Goal: Leave review/rating: Share an evaluation or opinion about a product, service, or content

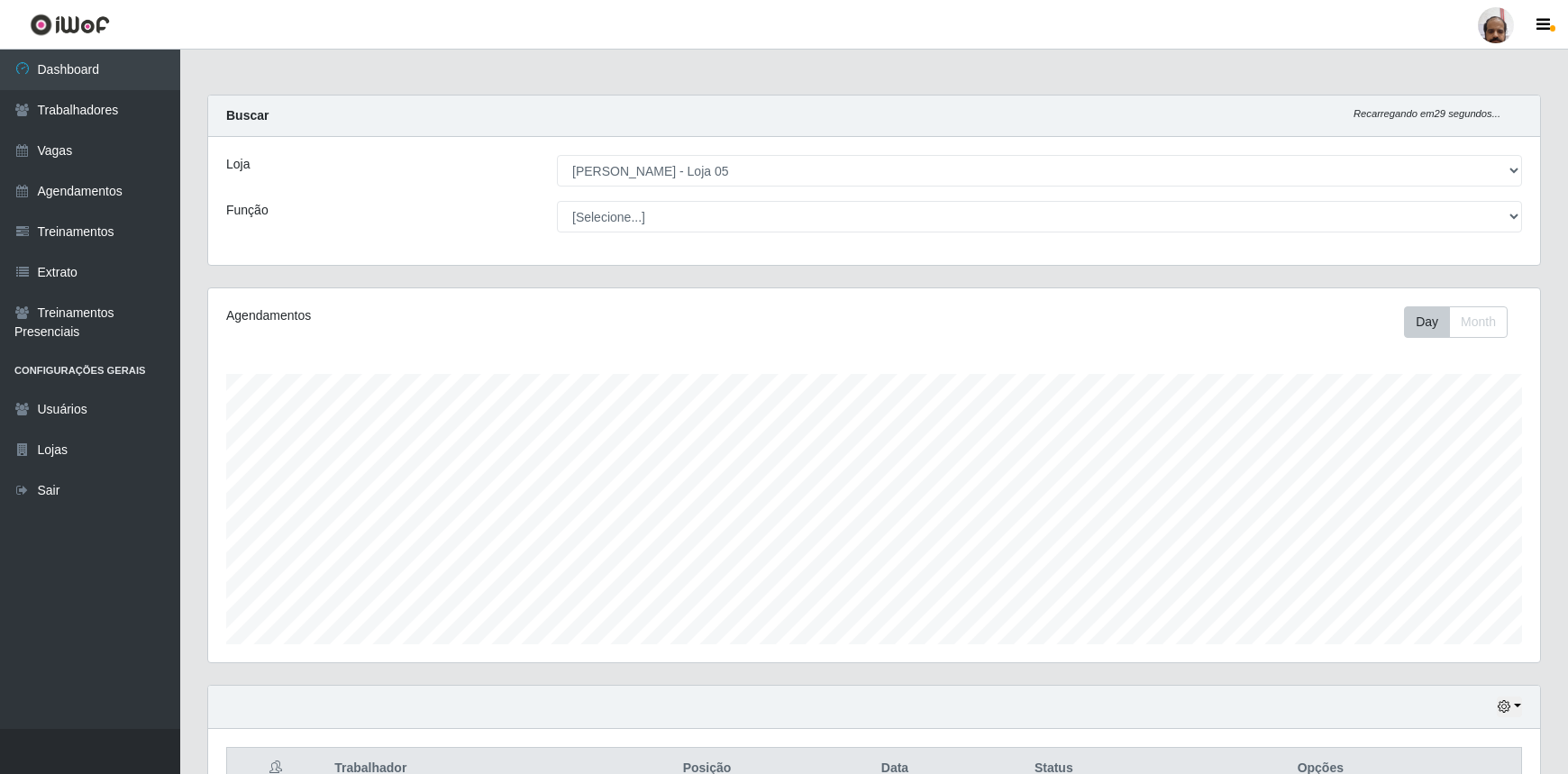
select select "252"
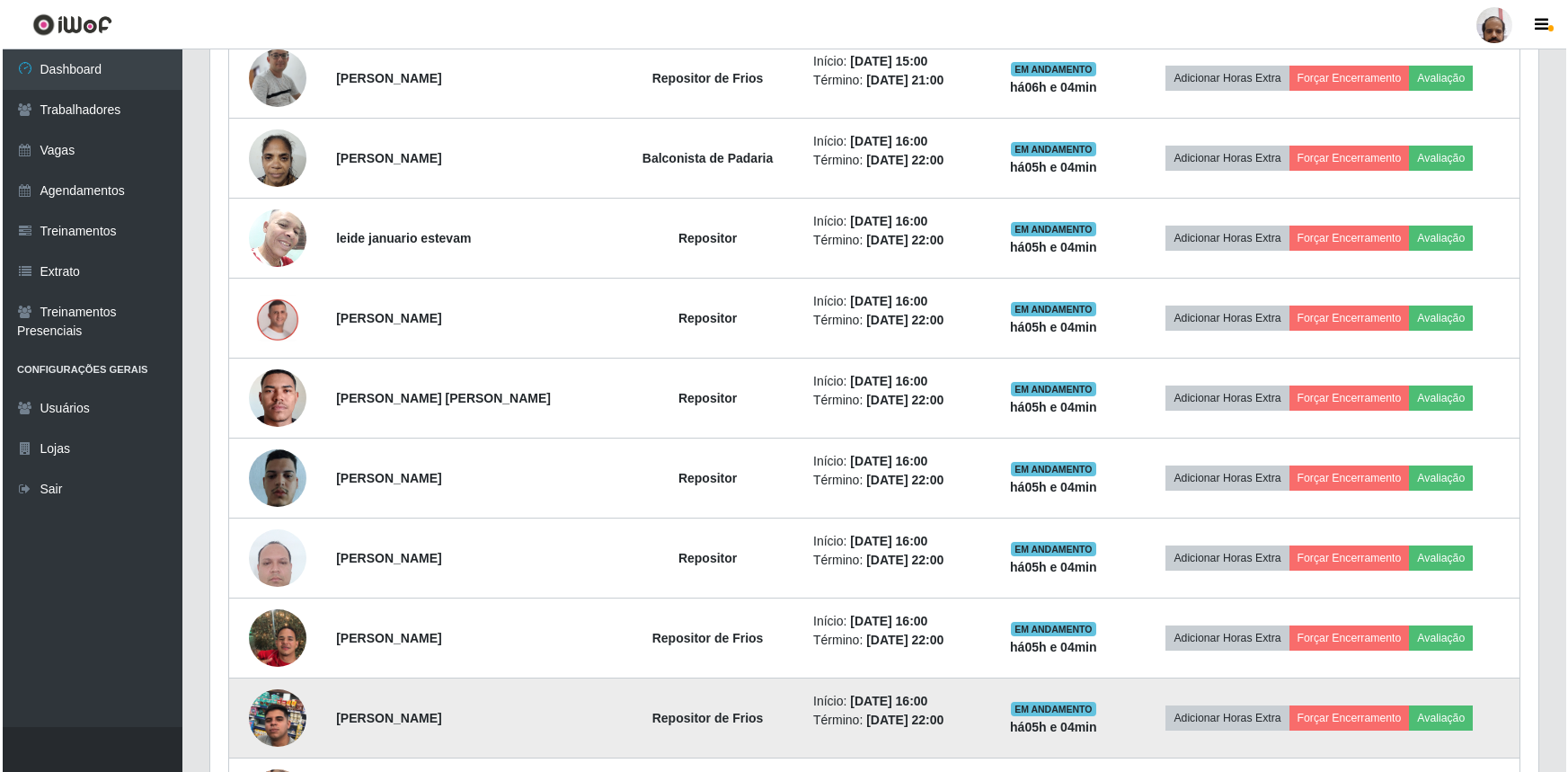
scroll to position [549, 0]
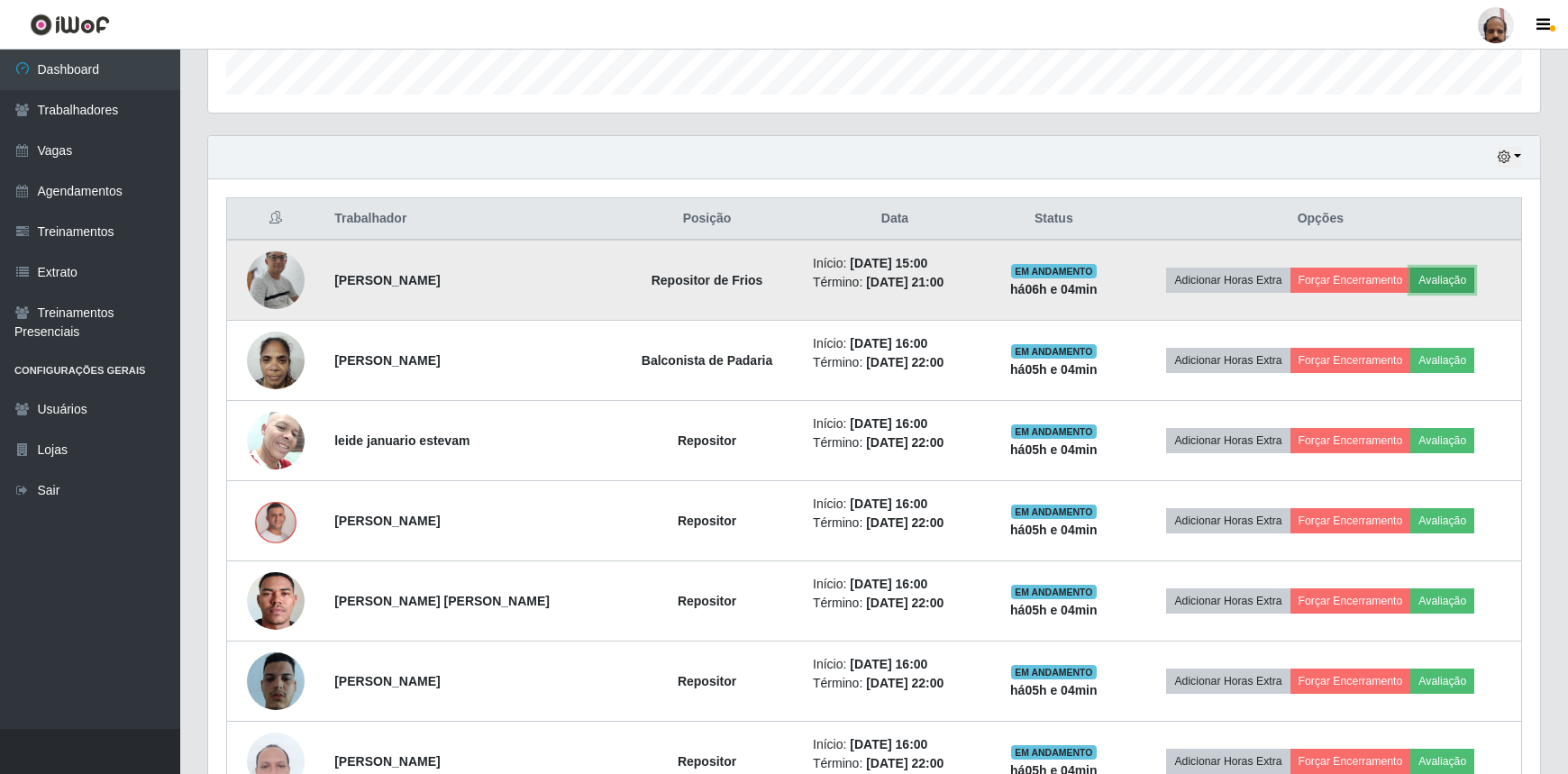
click at [1453, 280] on button "Avaliação" at bounding box center [1441, 280] width 64 height 25
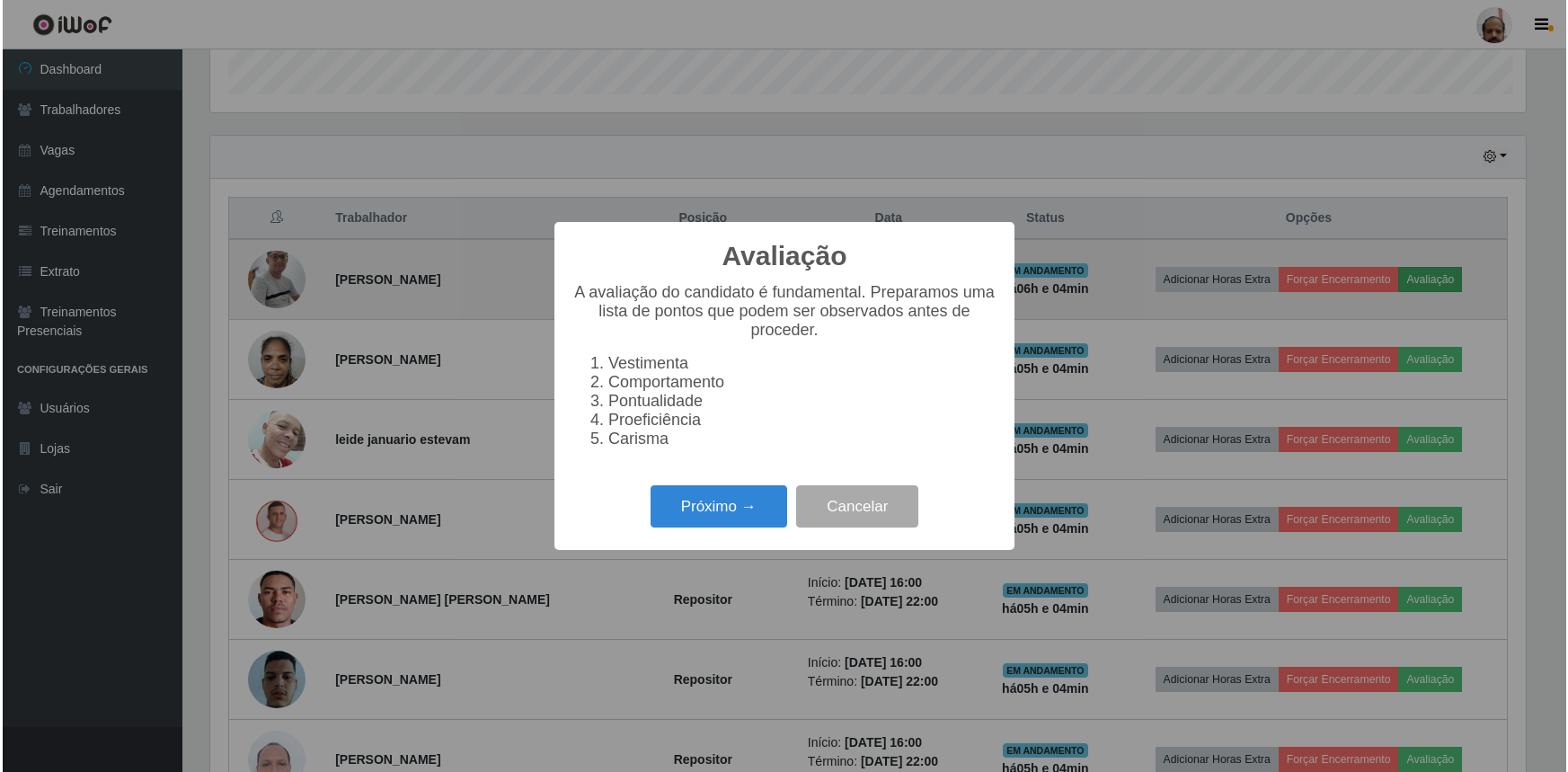
scroll to position [373, 1320]
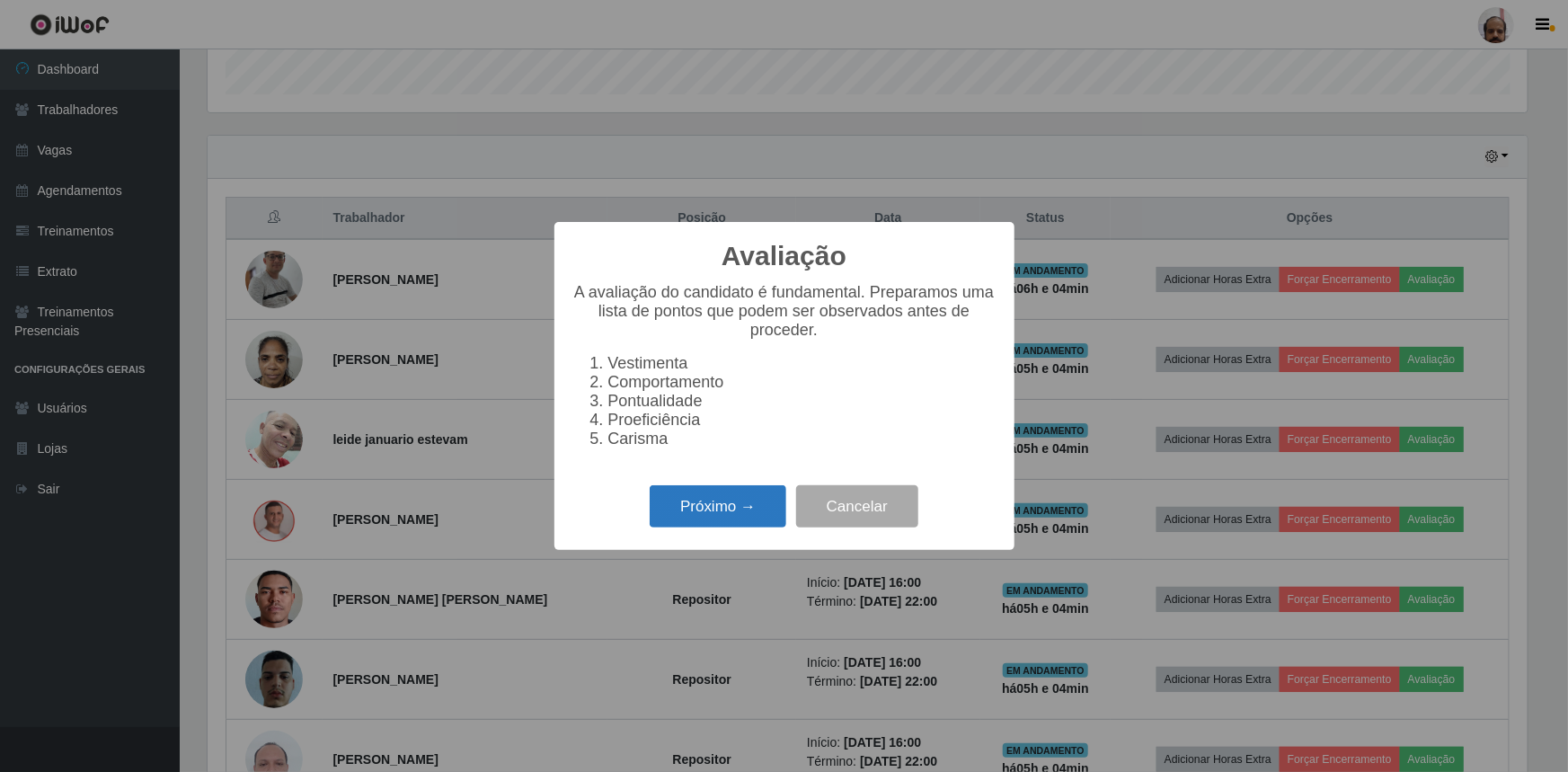
click at [745, 508] on button "Próximo →" at bounding box center [718, 506] width 136 height 42
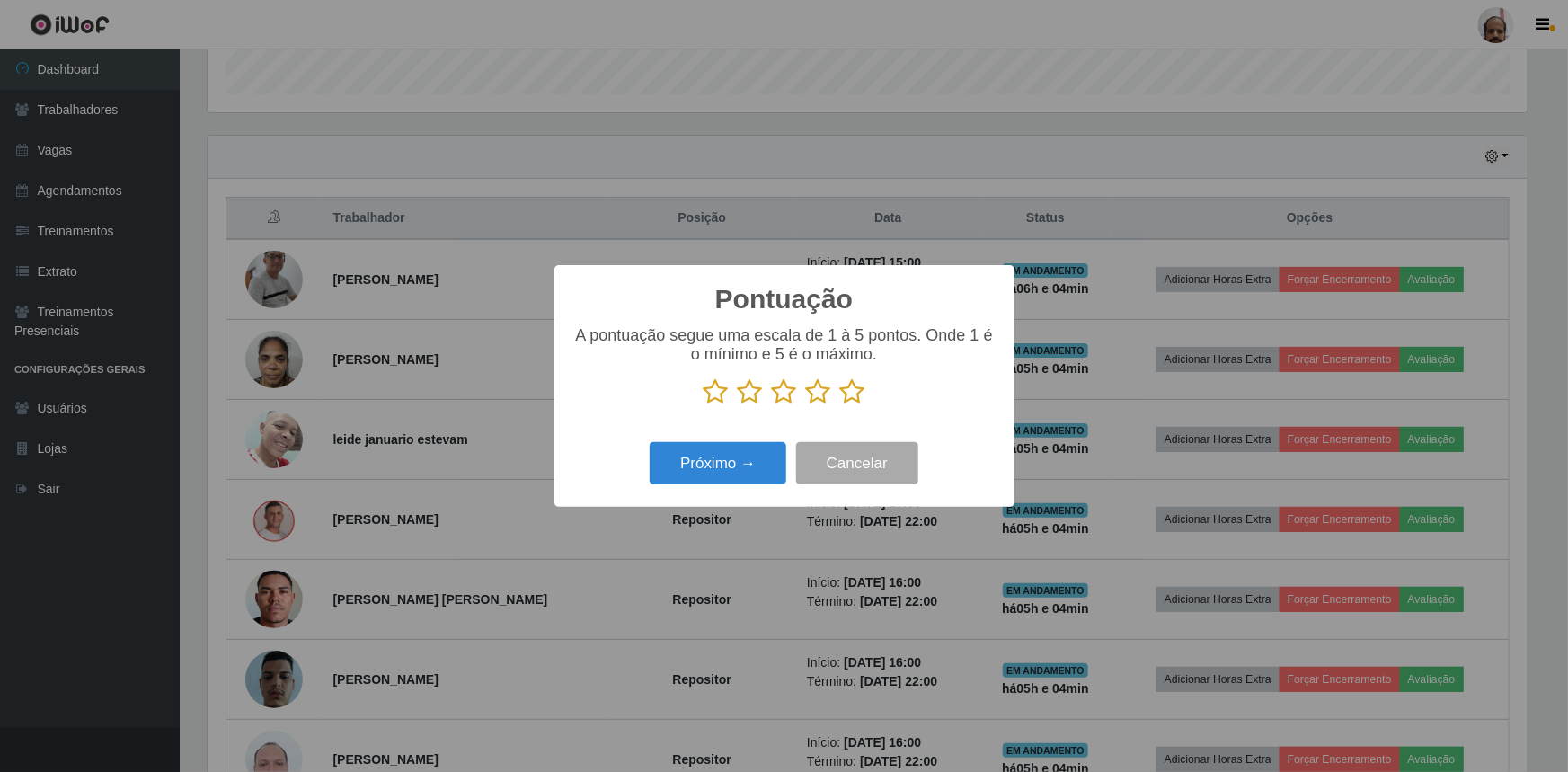
scroll to position [898510, 897350]
click at [845, 390] on icon at bounding box center [853, 392] width 25 height 27
click at [840, 405] on input "radio" at bounding box center [840, 405] width 0 height 0
click at [749, 477] on button "Próximo →" at bounding box center [718, 463] width 136 height 42
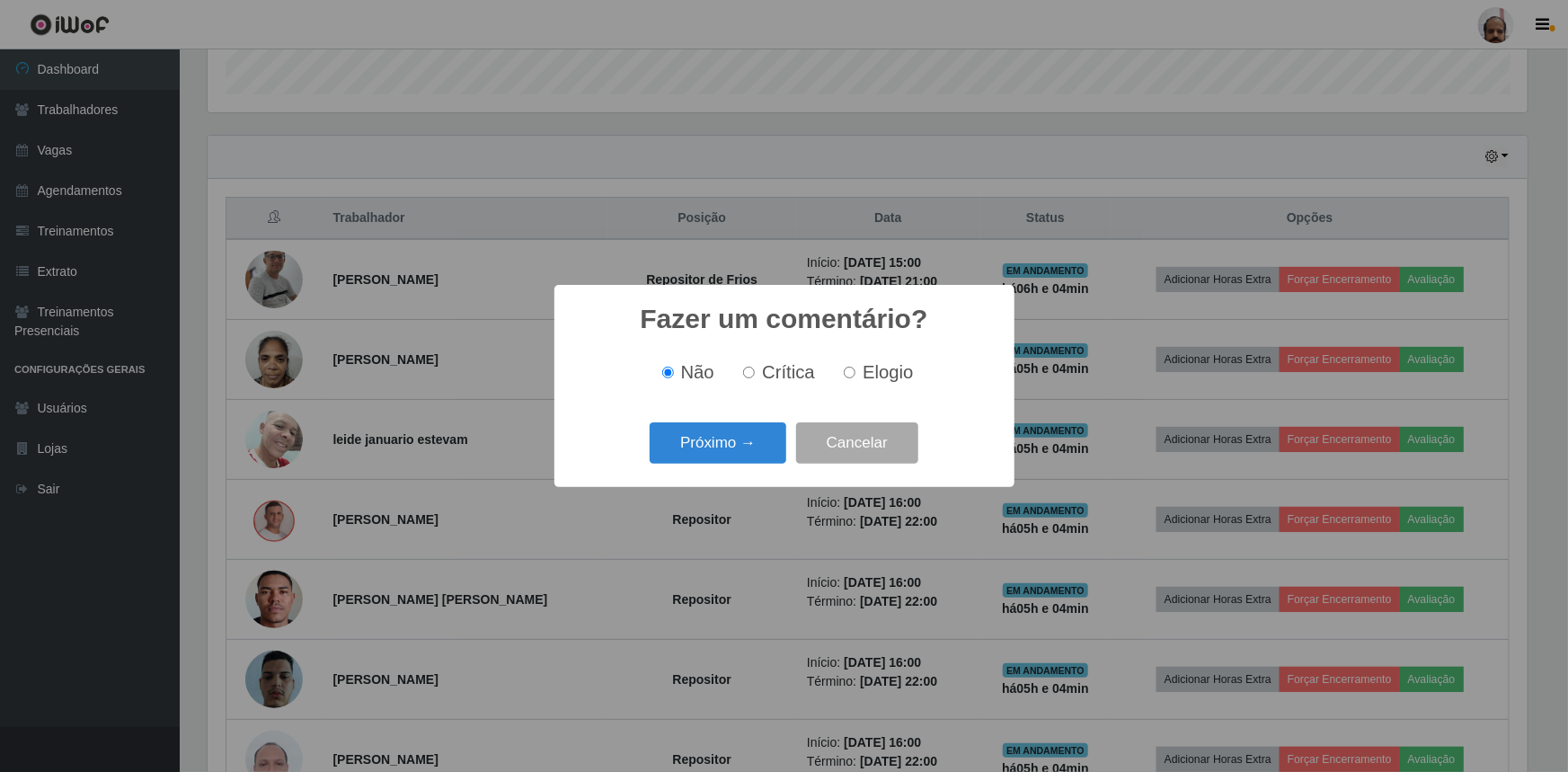
click at [901, 359] on div "Não Crítica Elogio" at bounding box center [784, 372] width 424 height 53
click at [883, 379] on span "Elogio" at bounding box center [888, 372] width 51 height 19
click at [856, 378] on input "Elogio" at bounding box center [850, 372] width 12 height 12
radio input "true"
click at [737, 460] on button "Próximo →" at bounding box center [718, 443] width 136 height 42
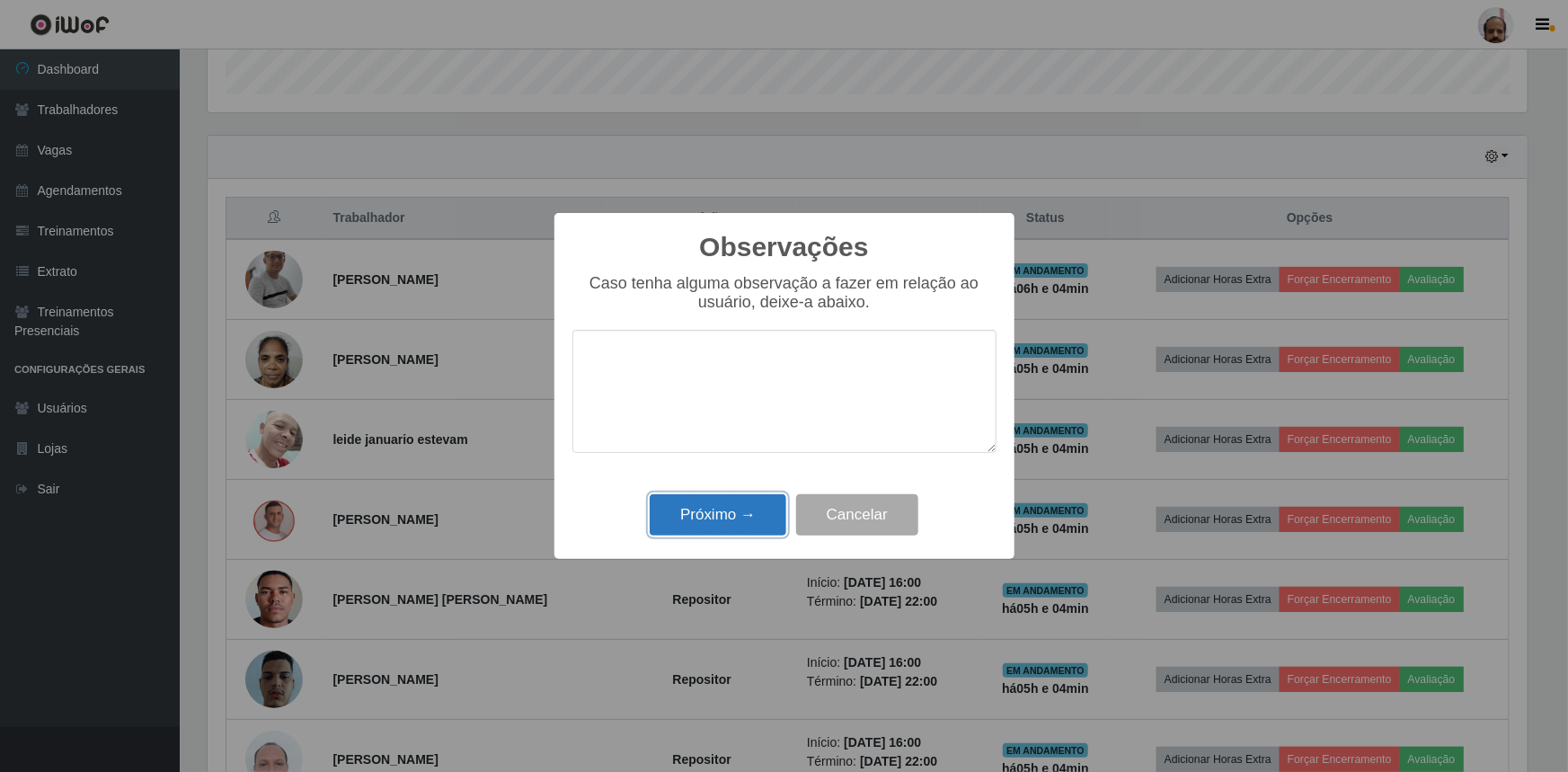
click at [719, 514] on button "Próximo →" at bounding box center [718, 515] width 136 height 42
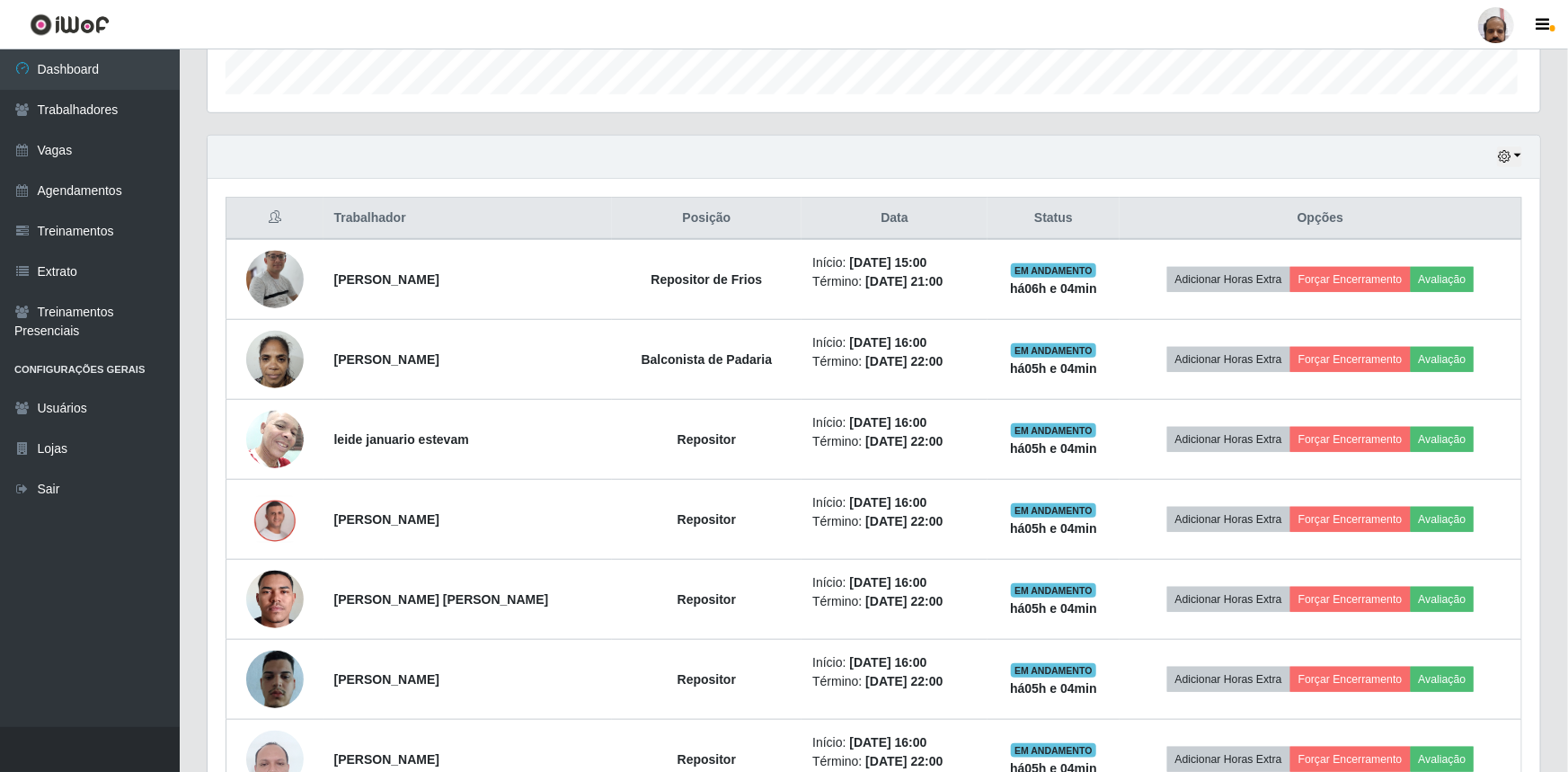
scroll to position [373, 1328]
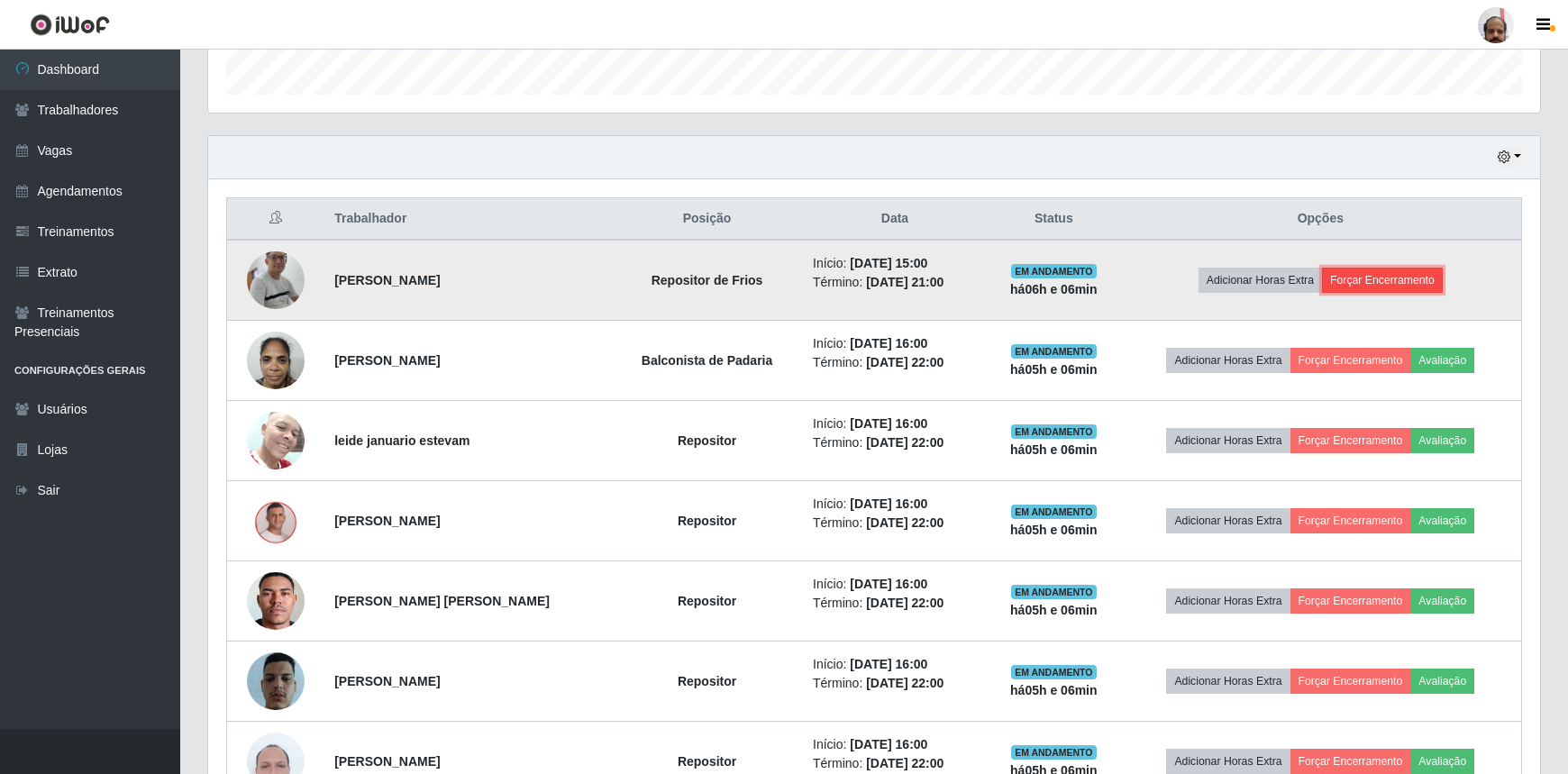
click at [1414, 281] on button "Forçar Encerramento" at bounding box center [1382, 280] width 121 height 25
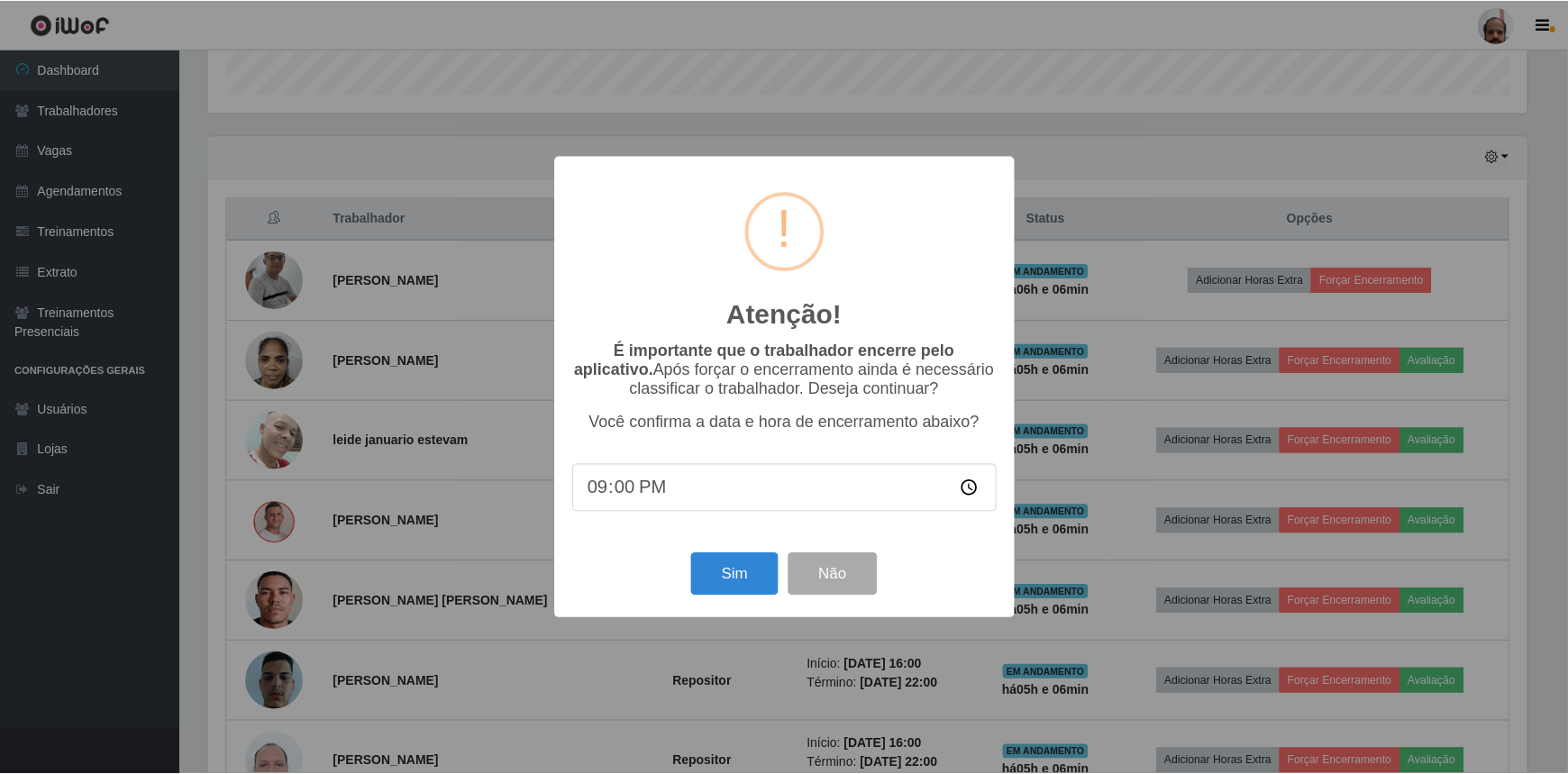
scroll to position [374, 1324]
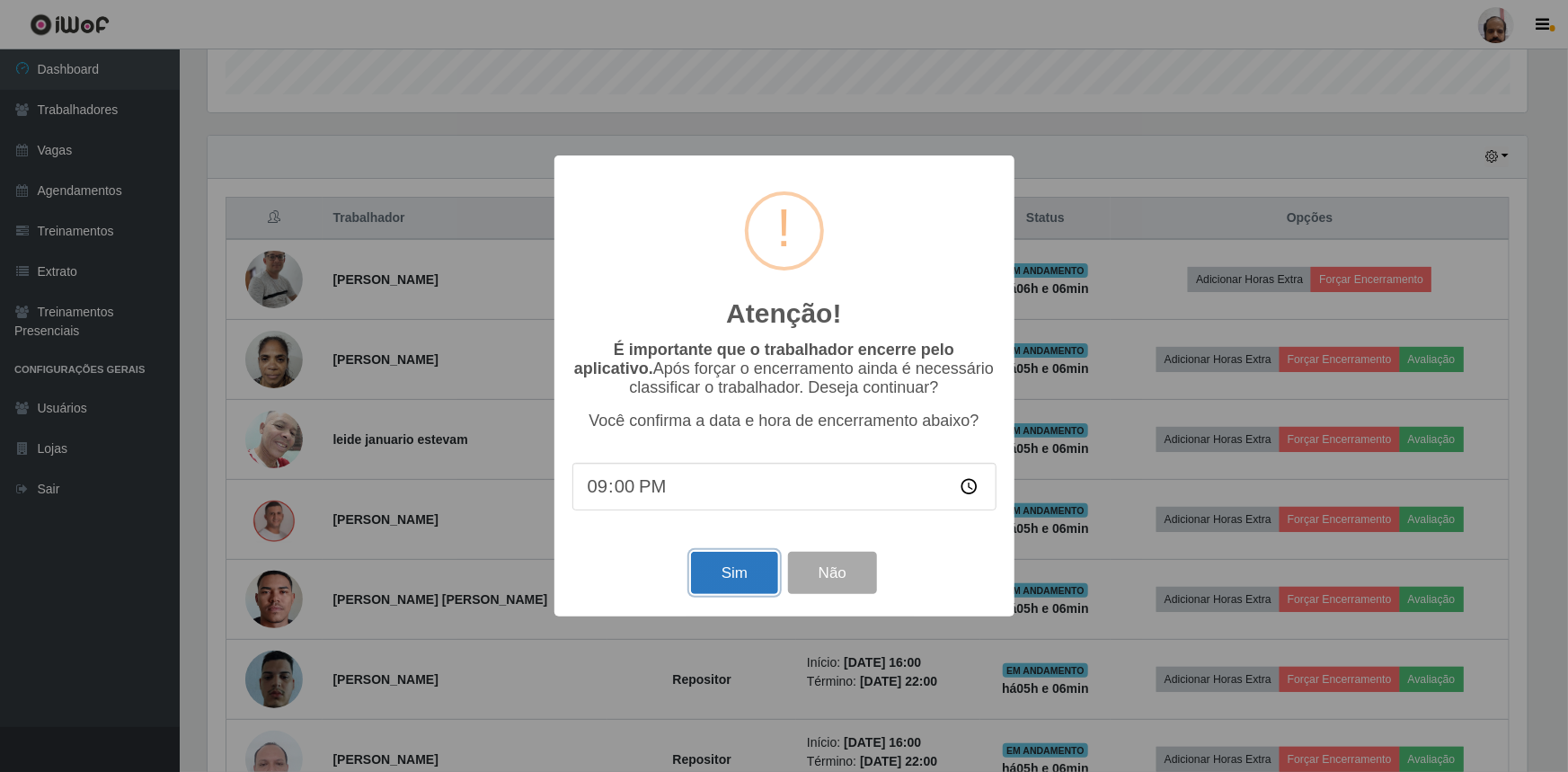
click at [744, 574] on button "Sim" at bounding box center [734, 572] width 87 height 42
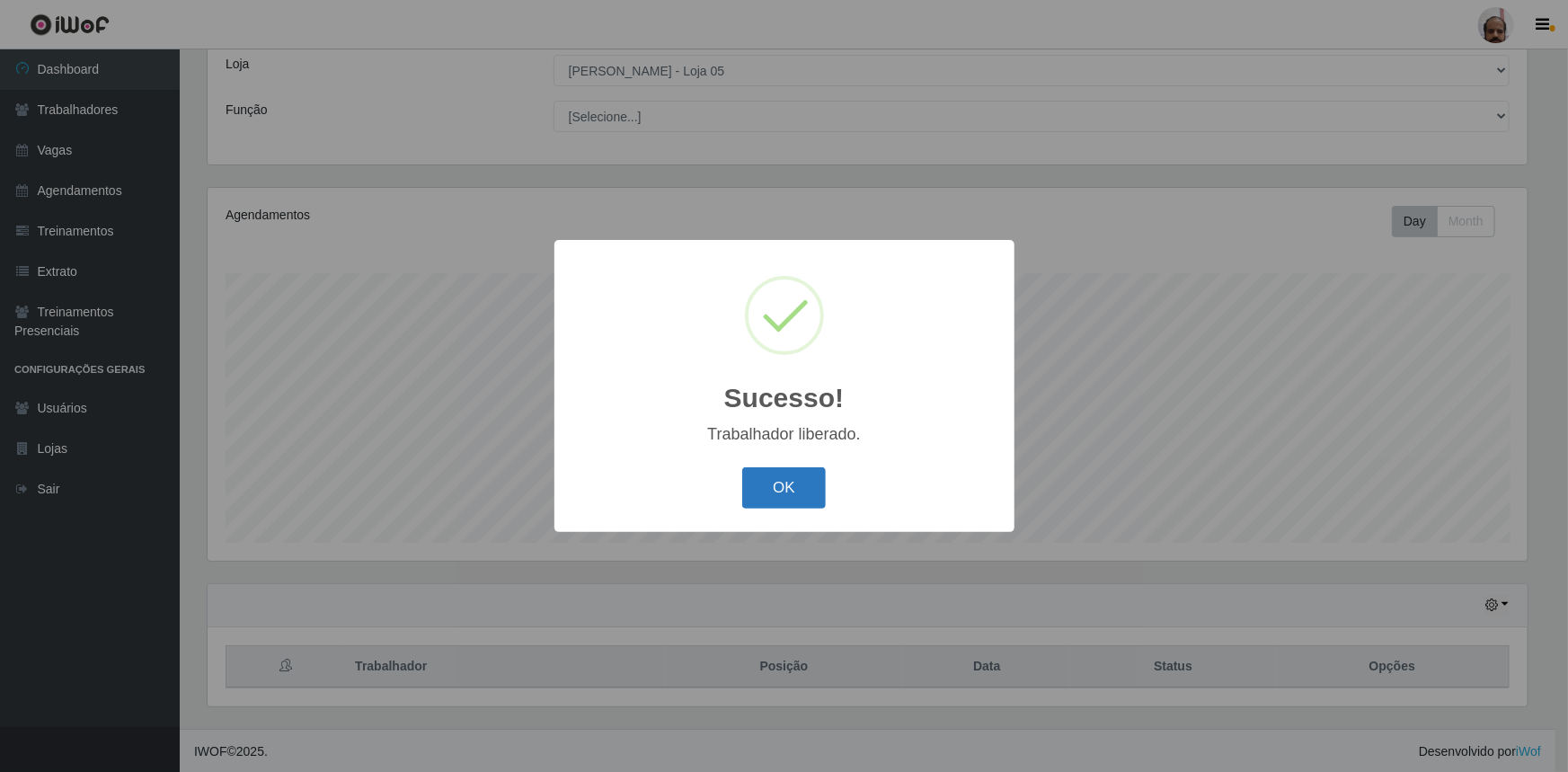
click at [784, 488] on button "OK" at bounding box center [784, 488] width 84 height 42
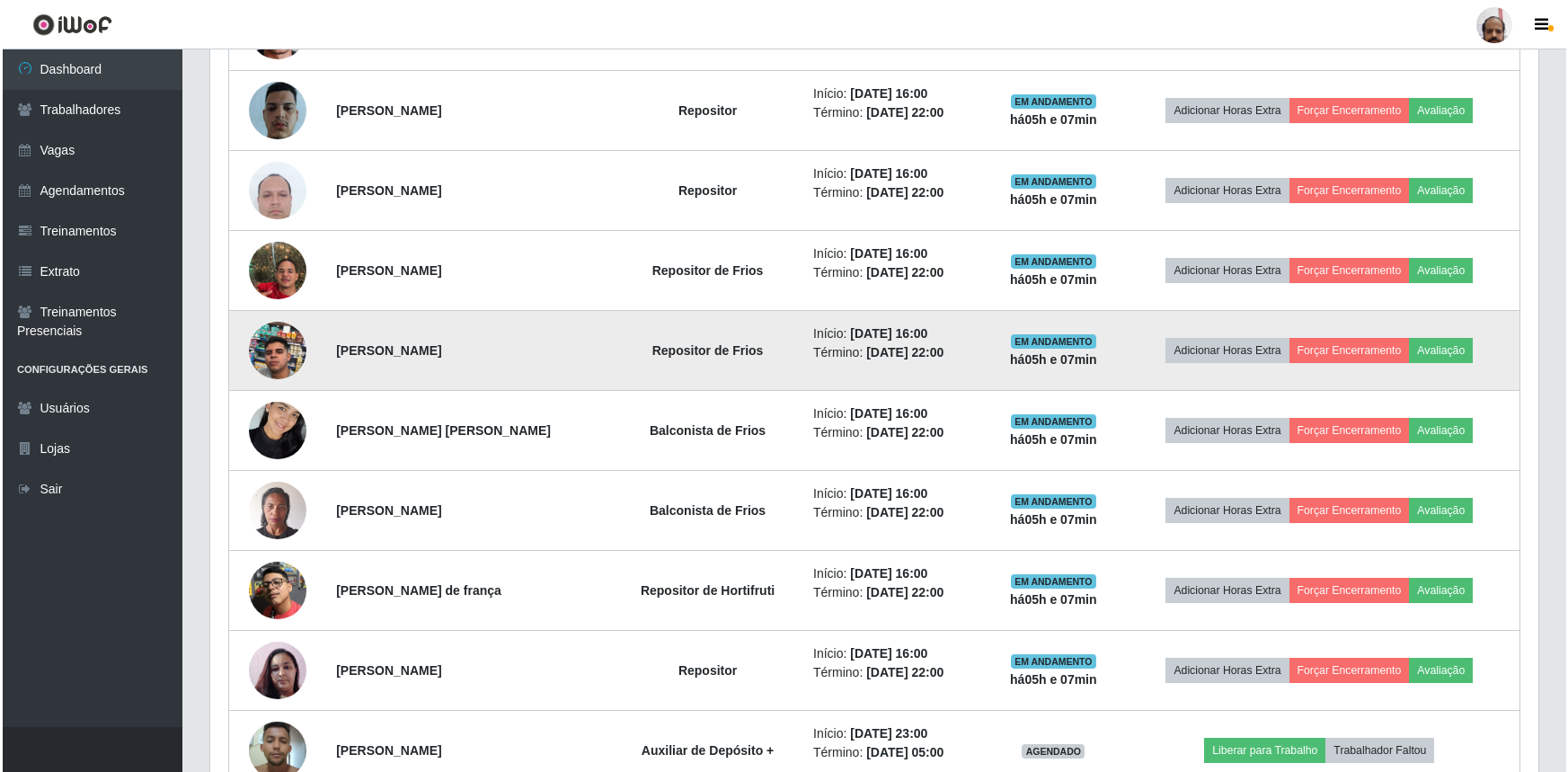
scroll to position [1244, 0]
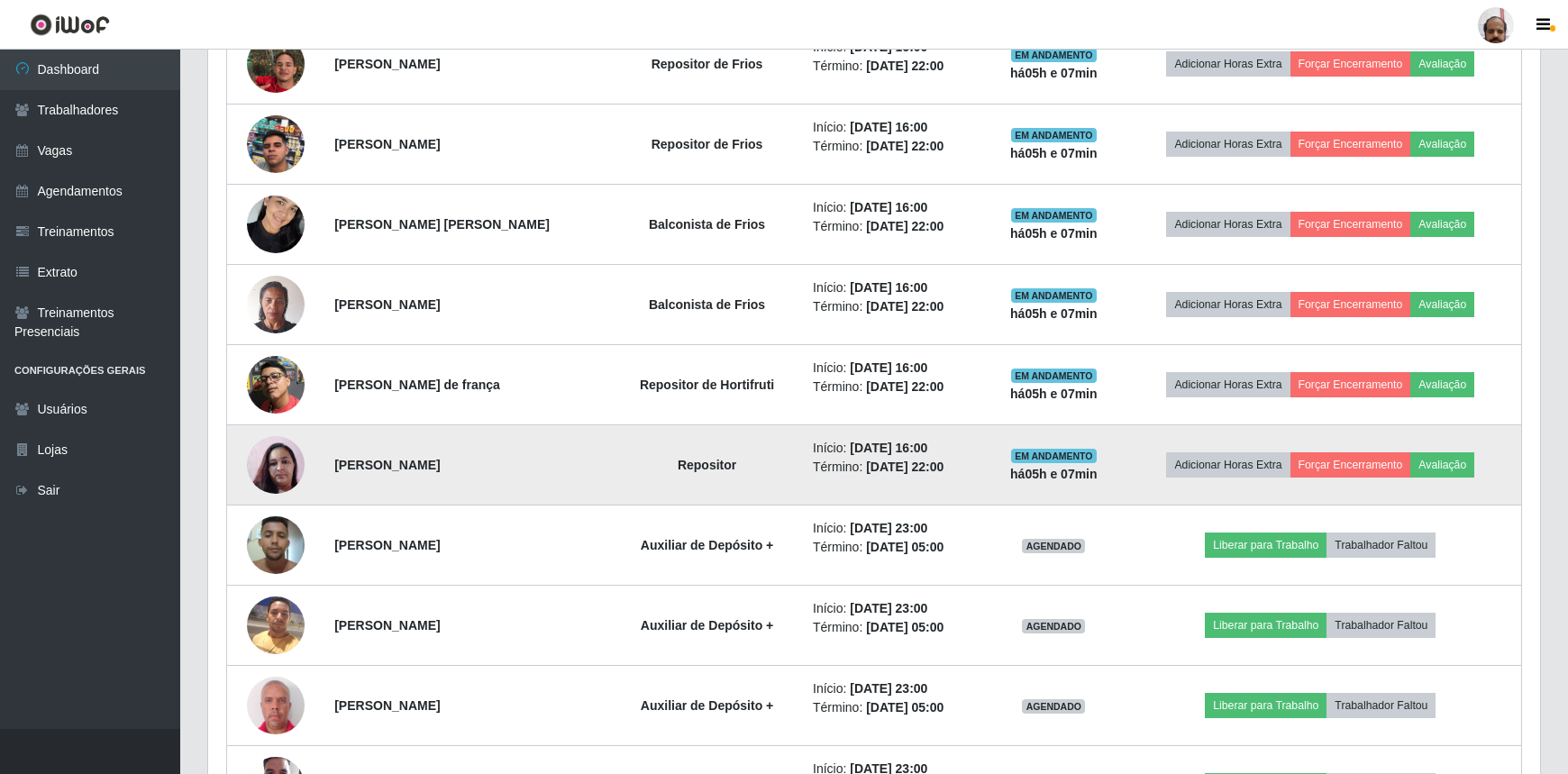
click at [283, 457] on img at bounding box center [275, 464] width 58 height 103
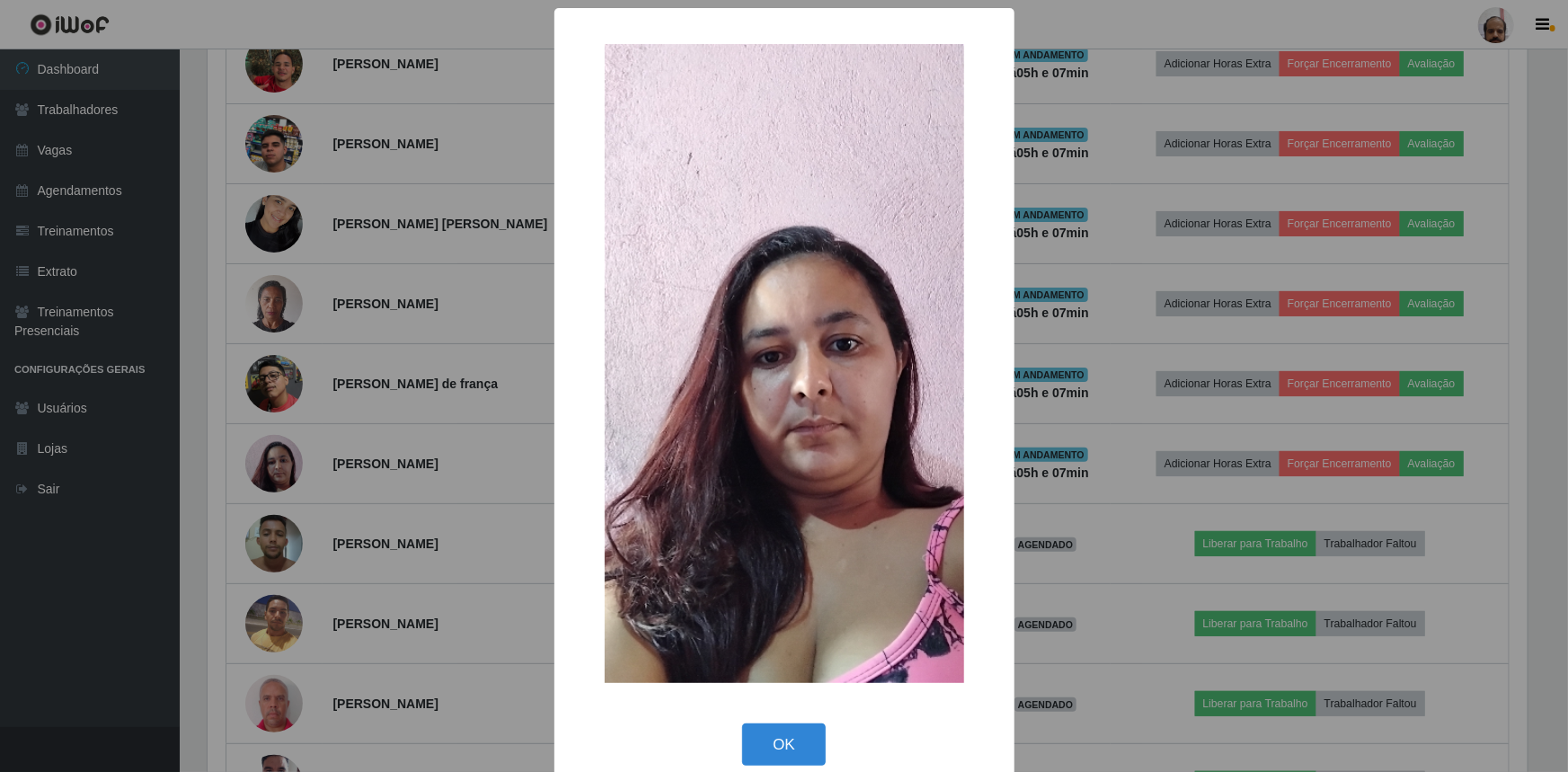
click at [1064, 570] on div "× OK Cancel" at bounding box center [784, 386] width 1568 height 772
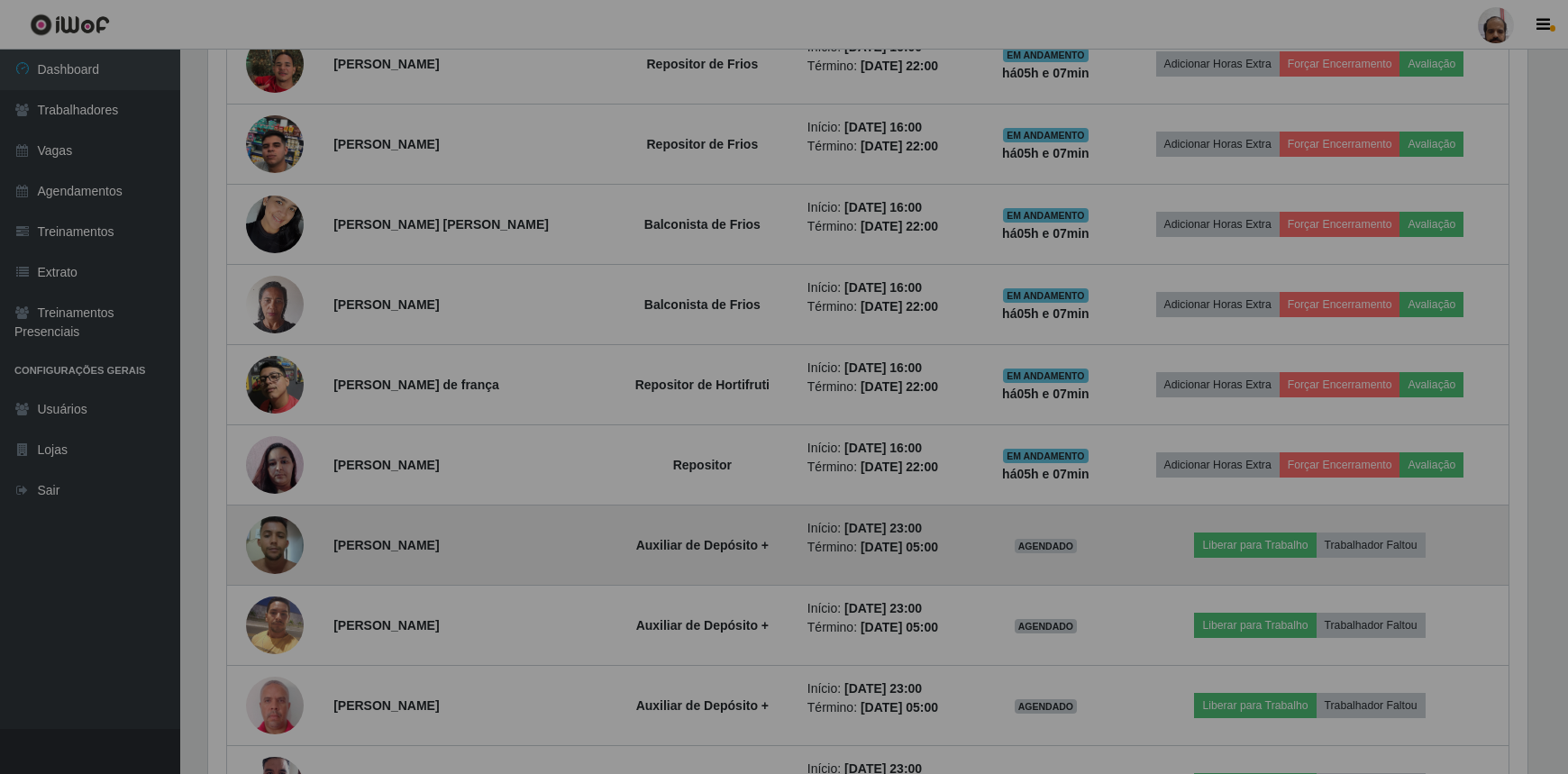
scroll to position [374, 1332]
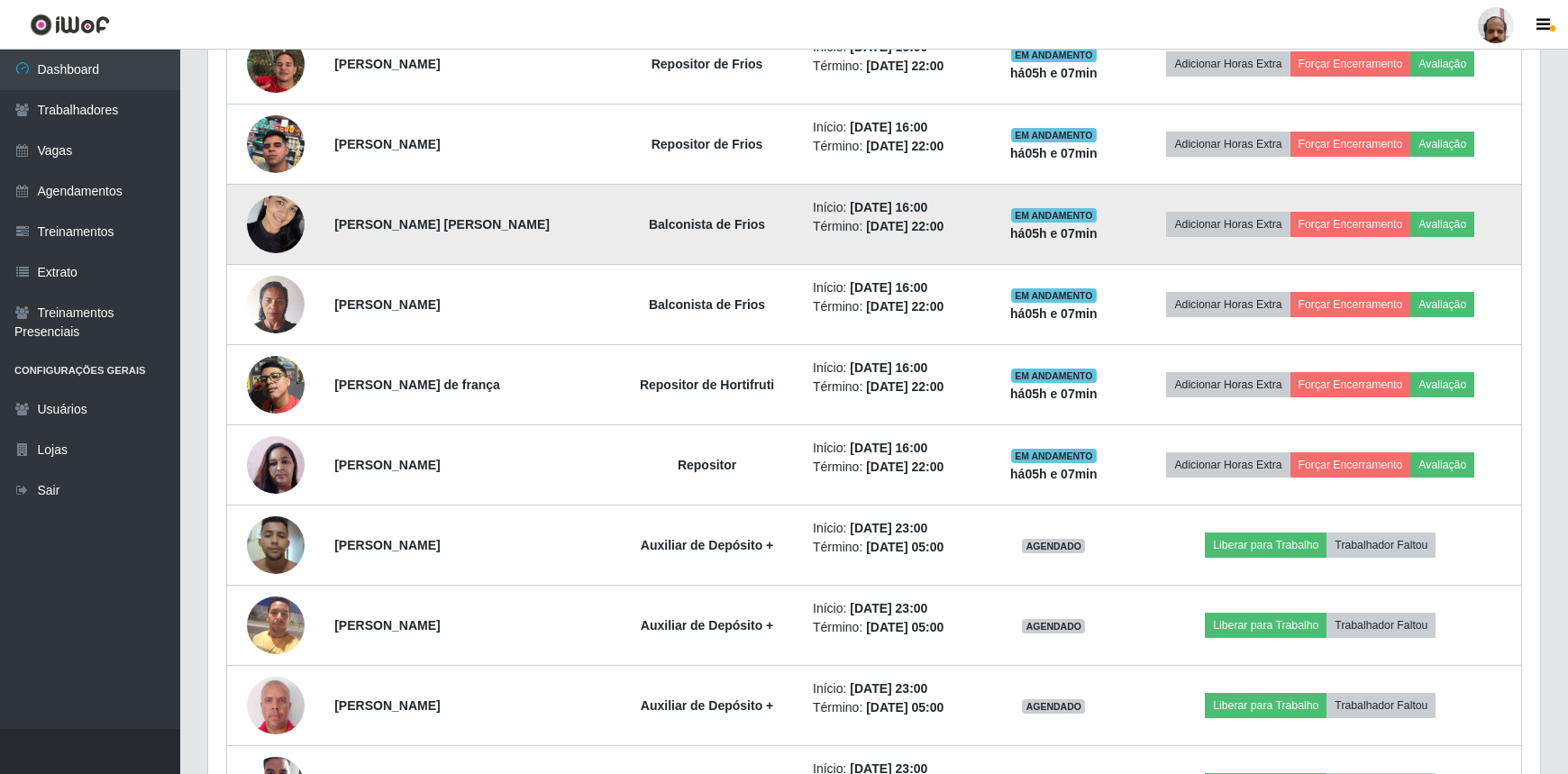
click at [261, 219] on img at bounding box center [275, 224] width 58 height 76
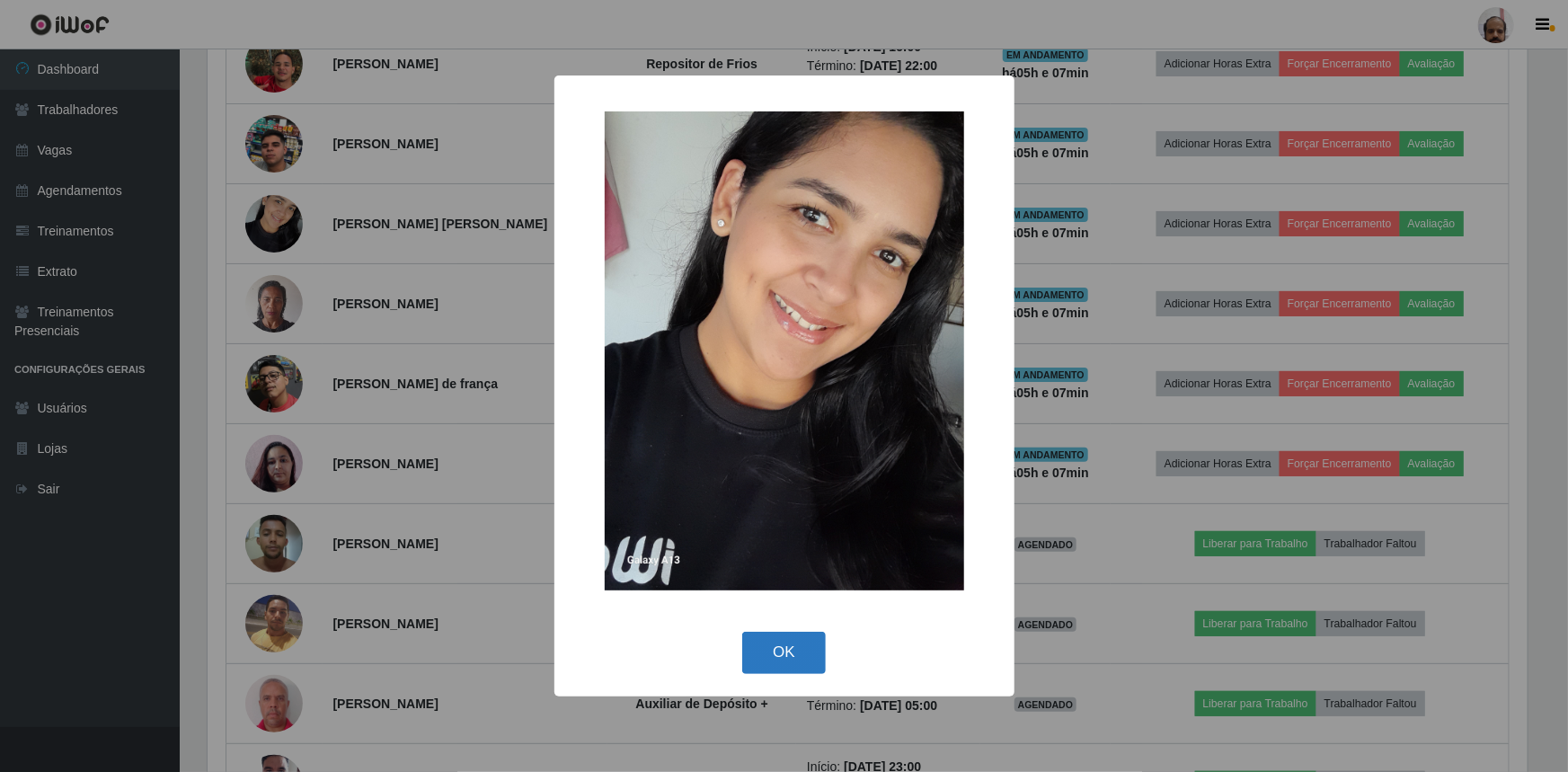
click at [785, 662] on button "OK" at bounding box center [784, 652] width 84 height 42
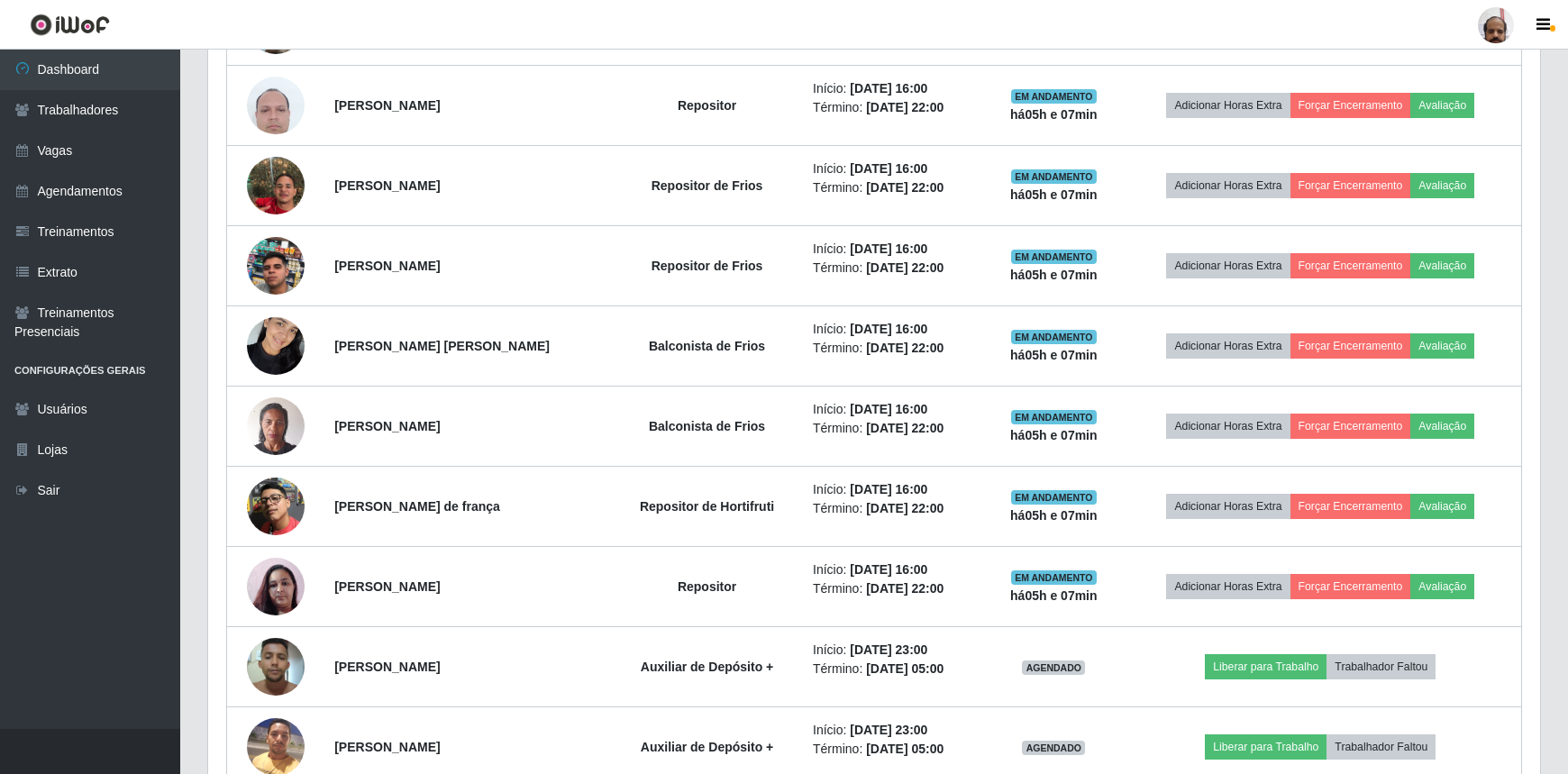
scroll to position [1125, 0]
